Goal: Task Accomplishment & Management: Manage account settings

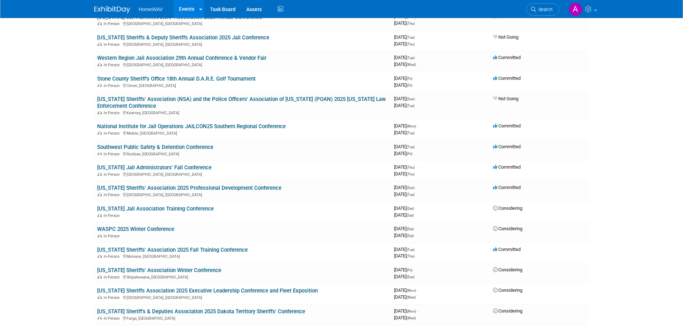
scroll to position [276, 0]
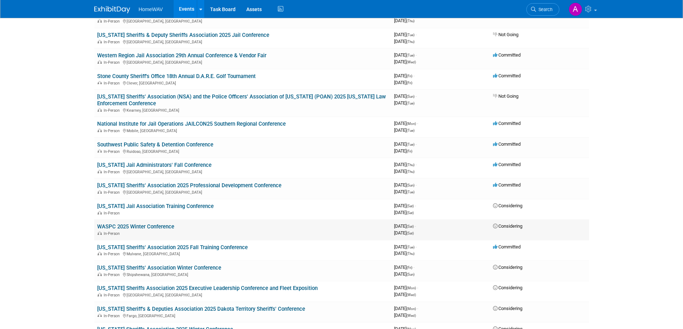
click at [147, 225] on link "WASPC 2025 Winter Conference" at bounding box center [135, 227] width 77 height 6
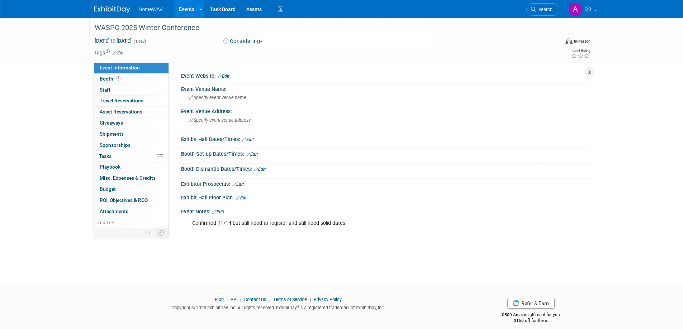
click at [161, 27] on div "WASPC 2025 Winter Conference" at bounding box center [320, 28] width 456 height 13
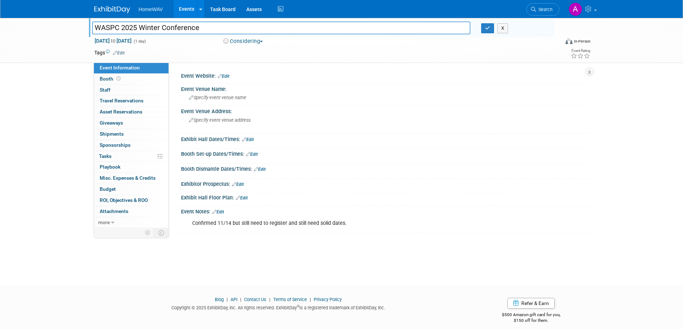
drag, startPoint x: 159, startPoint y: 27, endPoint x: 139, endPoint y: 28, distance: 20.1
click at [139, 28] on input "WASPC 2025 Winter Conference" at bounding box center [281, 28] width 378 height 13
type input "WASPC 2025 Fall Conference"
click at [488, 27] on icon "button" at bounding box center [487, 28] width 5 height 5
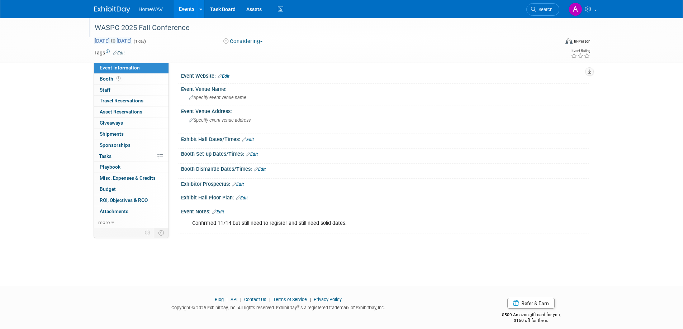
click at [132, 42] on span "Nov 1, 2025 to Nov 1, 2025" at bounding box center [113, 41] width 38 height 6
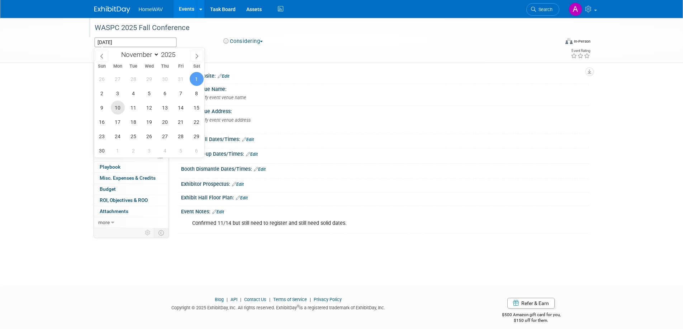
click at [114, 108] on span "10" at bounding box center [118, 108] width 14 height 14
type input "Nov 10, 2025"
click at [163, 109] on span "13" at bounding box center [165, 108] width 14 height 14
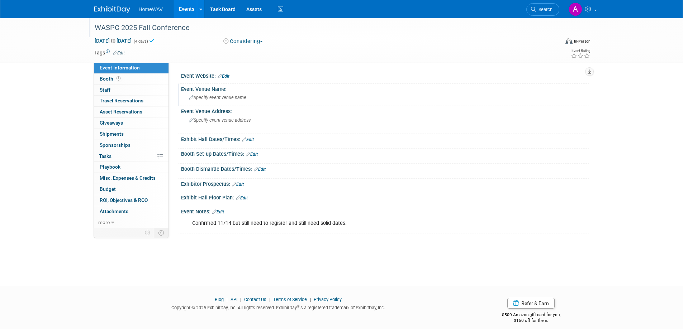
click at [217, 97] on span "Specify event venue name" at bounding box center [217, 97] width 57 height 5
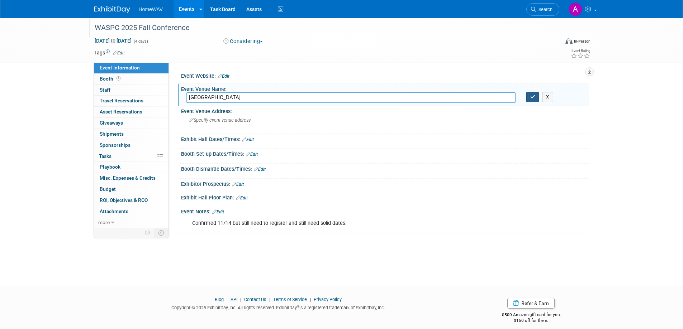
type input "Three Rivers Convention Center"
click at [534, 98] on icon "button" at bounding box center [532, 97] width 5 height 5
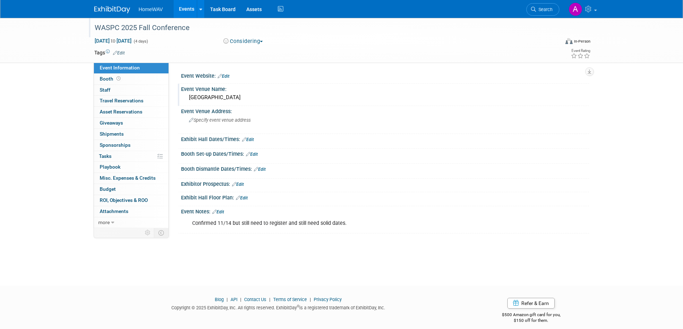
click at [224, 210] on link "Edit" at bounding box center [218, 212] width 12 height 5
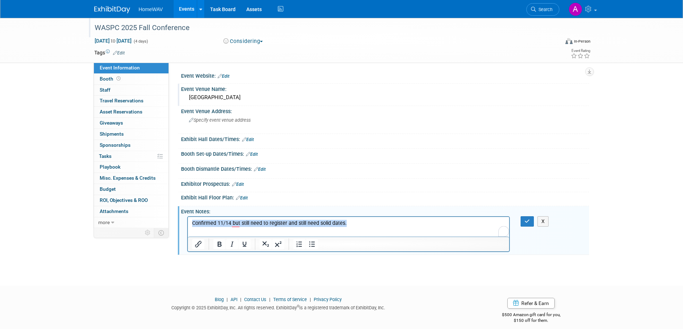
drag, startPoint x: 357, startPoint y: 224, endPoint x: 181, endPoint y: 222, distance: 176.7
click at [187, 222] on html "Confirmed 11/14 but still need to register and still need solid dates." at bounding box center [347, 222] width 321 height 10
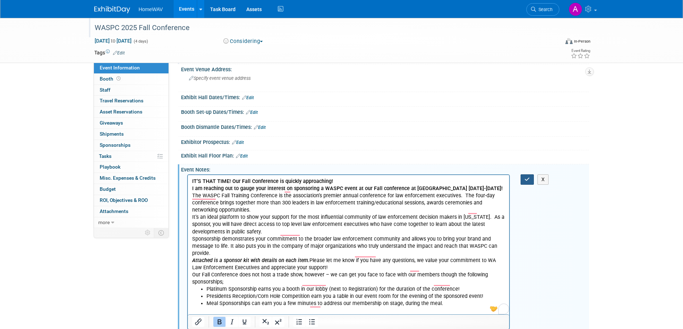
click at [532, 181] on button "button" at bounding box center [526, 180] width 13 height 10
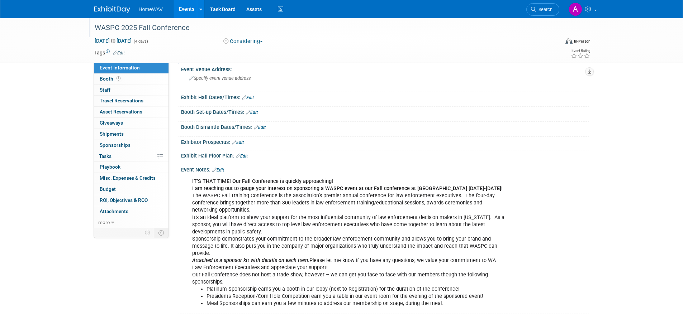
scroll to position [0, 0]
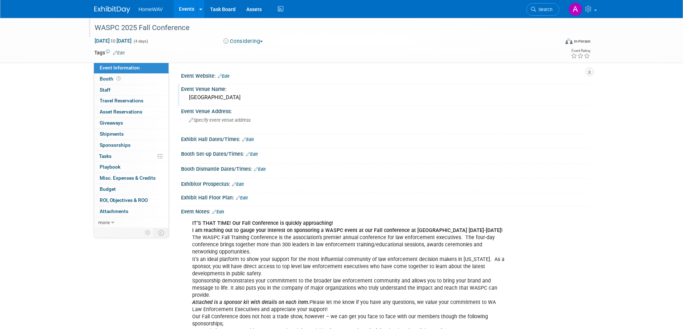
click at [194, 9] on link "Events" at bounding box center [186, 9] width 26 height 18
